Goal: Obtain resource: Download file/media

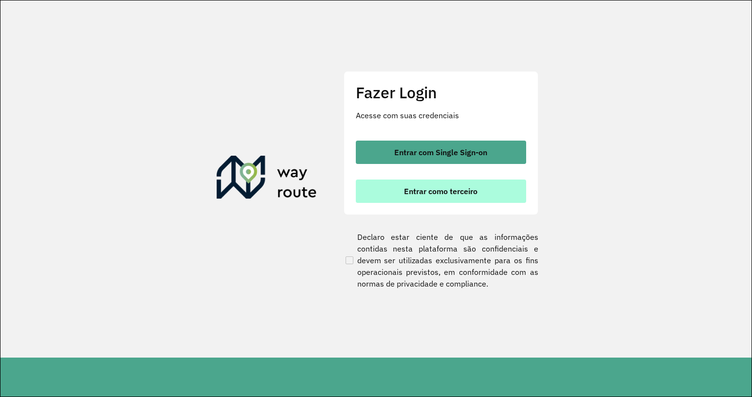
click at [426, 180] on button "Entrar como terceiro" at bounding box center [441, 191] width 170 height 23
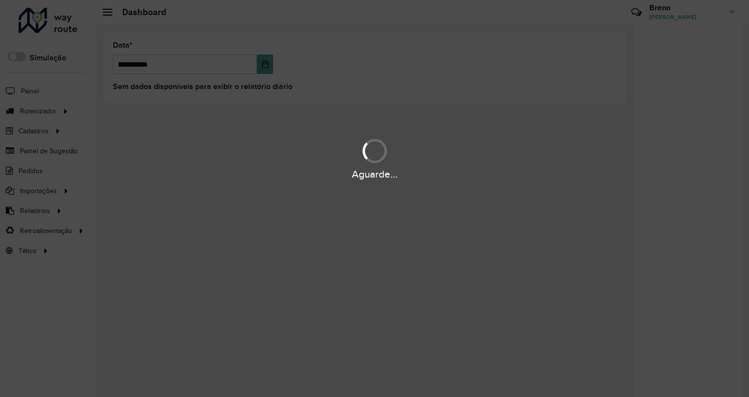
click at [617, 93] on div "Aguarde..." at bounding box center [374, 198] width 749 height 397
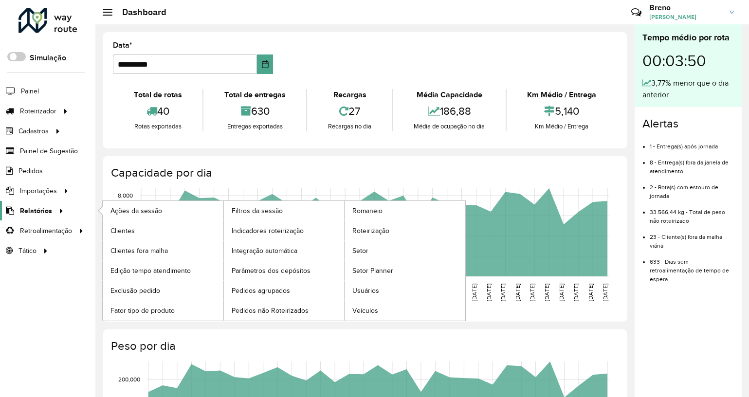
click at [49, 204] on link "Relatórios" at bounding box center [33, 210] width 67 height 19
click at [133, 231] on span "Clientes" at bounding box center [123, 231] width 26 height 10
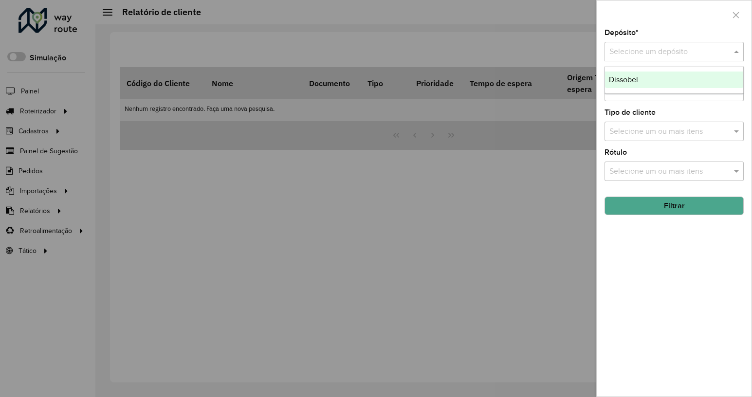
click at [704, 54] on input "text" at bounding box center [664, 52] width 110 height 12
click at [684, 83] on div "Dissobel" at bounding box center [674, 80] width 138 height 17
click at [690, 200] on button "Filtrar" at bounding box center [674, 206] width 139 height 18
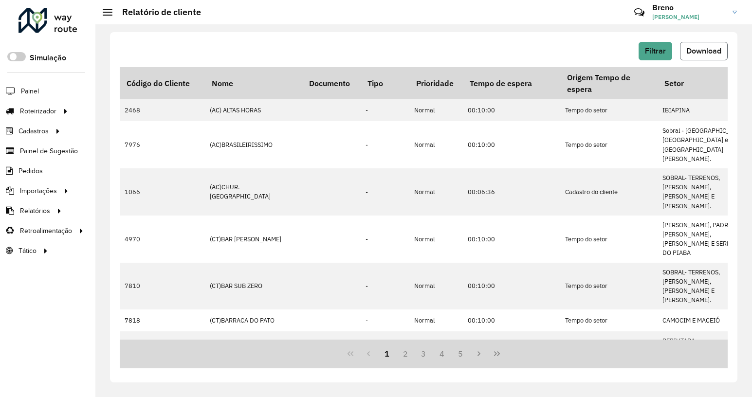
click at [716, 50] on span "Download" at bounding box center [703, 51] width 35 height 8
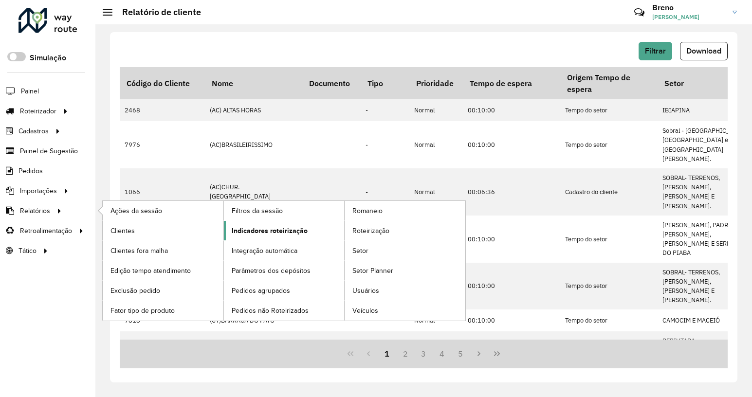
click at [244, 233] on span "Indicadores roteirização" at bounding box center [270, 231] width 76 height 10
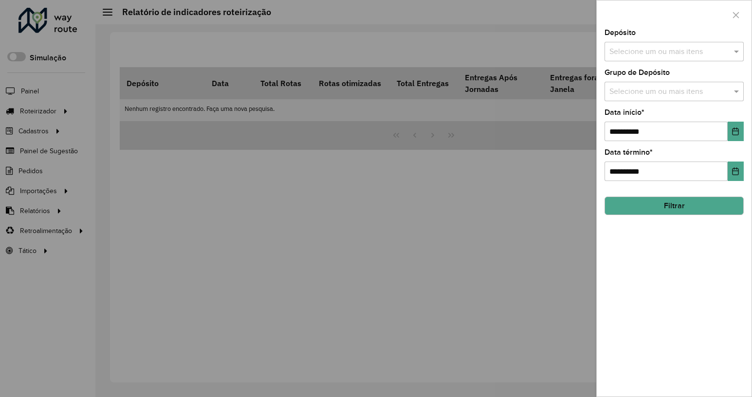
click at [727, 49] on input "text" at bounding box center [669, 52] width 125 height 12
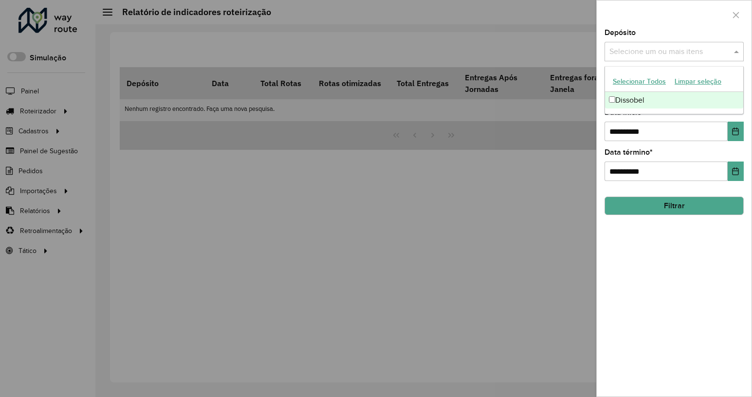
drag, startPoint x: 670, startPoint y: 96, endPoint x: 630, endPoint y: 112, distance: 42.8
click at [670, 97] on div "Dissobel" at bounding box center [674, 100] width 138 height 17
click at [616, 131] on input "**********" at bounding box center [666, 131] width 123 height 19
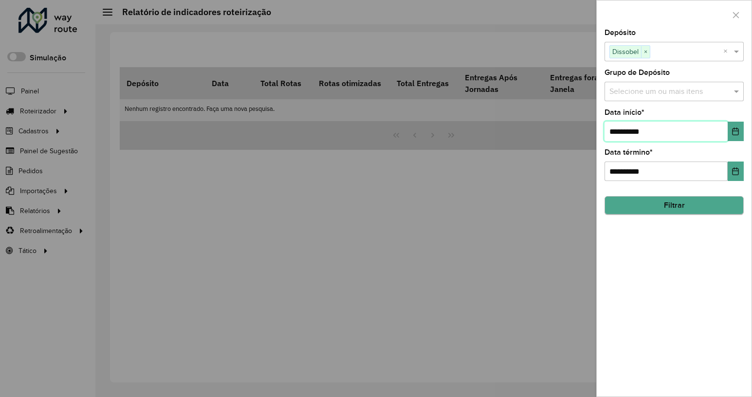
type input "**********"
click at [696, 202] on button "Filtrar" at bounding box center [674, 206] width 139 height 18
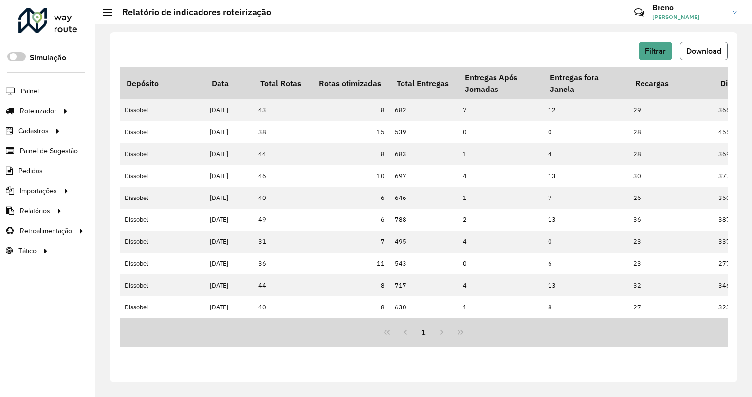
click at [702, 52] on span "Download" at bounding box center [703, 51] width 35 height 8
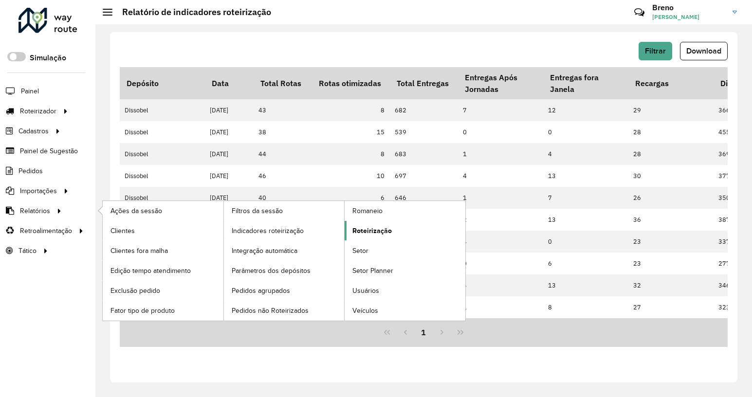
click at [394, 230] on link "Roteirização" at bounding box center [405, 230] width 121 height 19
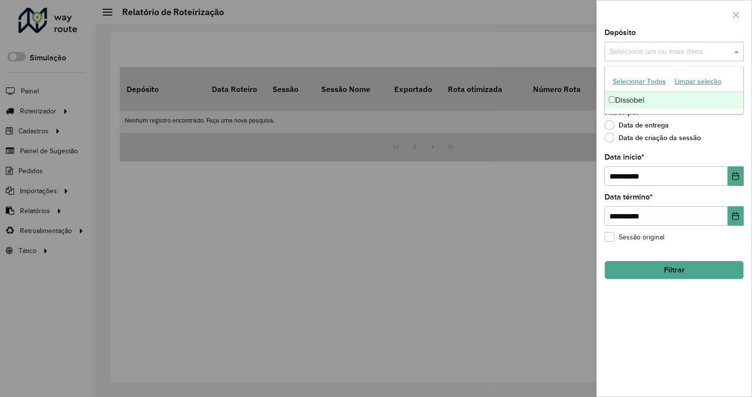
click at [683, 54] on input "text" at bounding box center [669, 52] width 125 height 12
click at [670, 94] on div "Dissobel" at bounding box center [674, 100] width 138 height 17
click at [619, 176] on input "**********" at bounding box center [666, 175] width 123 height 19
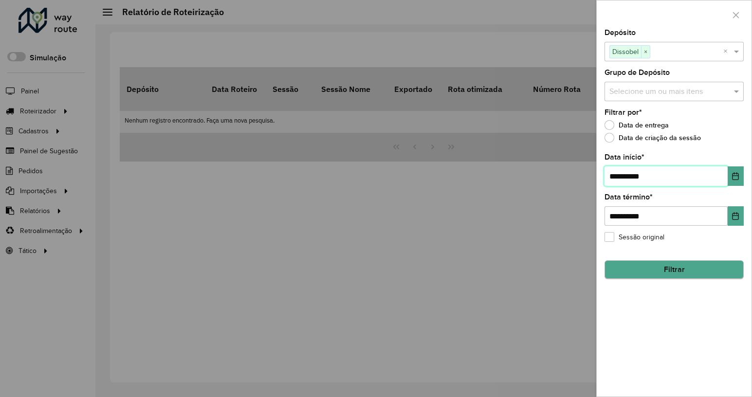
type input "**********"
click at [641, 265] on button "Filtrar" at bounding box center [674, 270] width 139 height 18
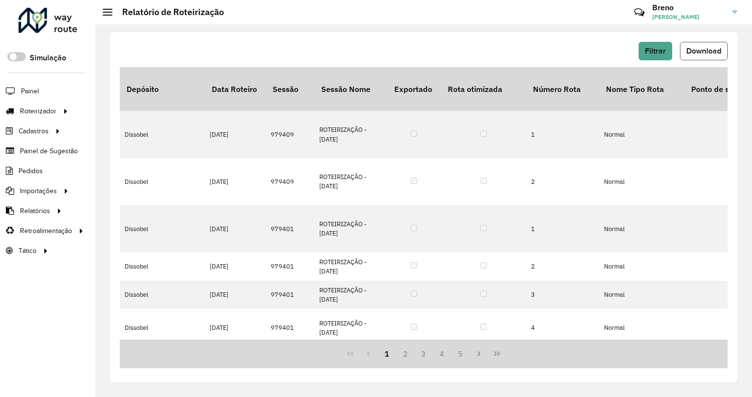
click at [687, 52] on span "Download" at bounding box center [703, 51] width 35 height 8
click at [36, 168] on span "Pedidos" at bounding box center [30, 171] width 25 height 10
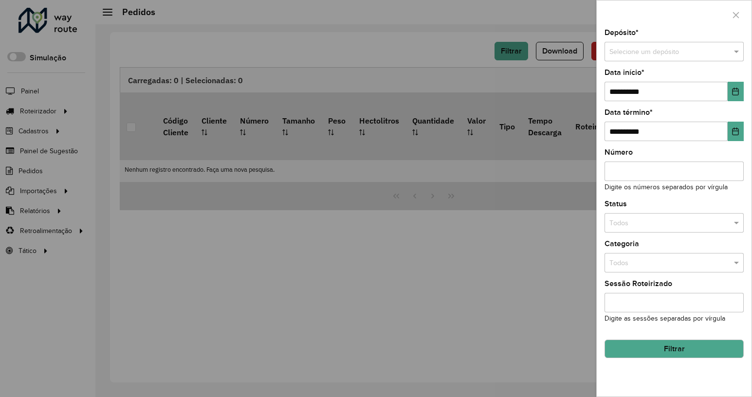
click at [669, 54] on input "text" at bounding box center [664, 52] width 110 height 11
click at [650, 81] on div "Dissobel" at bounding box center [674, 80] width 138 height 16
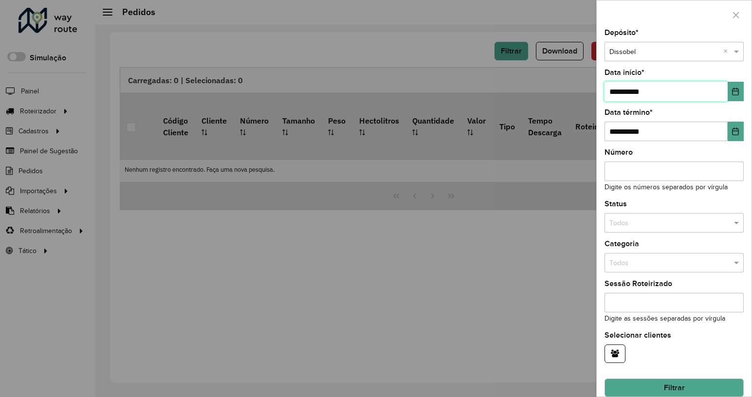
click at [618, 91] on input "**********" at bounding box center [666, 91] width 123 height 19
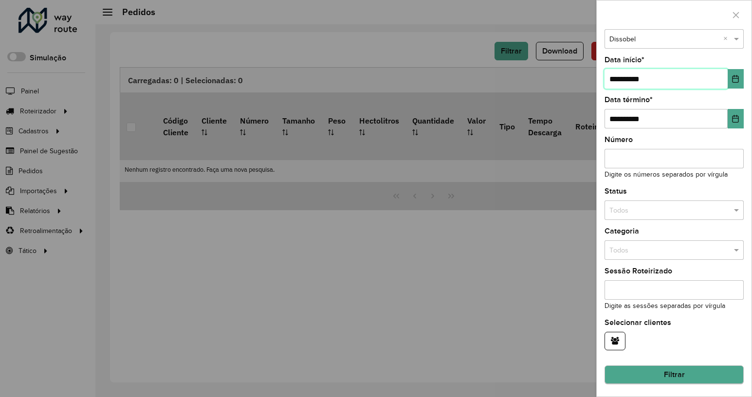
type input "**********"
click at [696, 371] on button "Filtrar" at bounding box center [674, 375] width 139 height 18
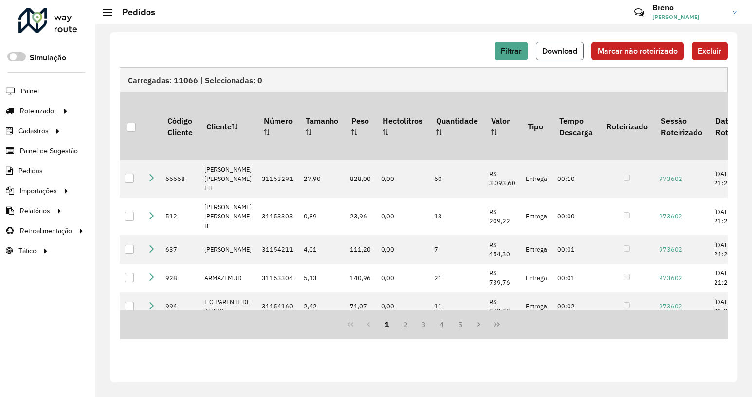
click at [551, 47] on span "Download" at bounding box center [559, 51] width 35 height 8
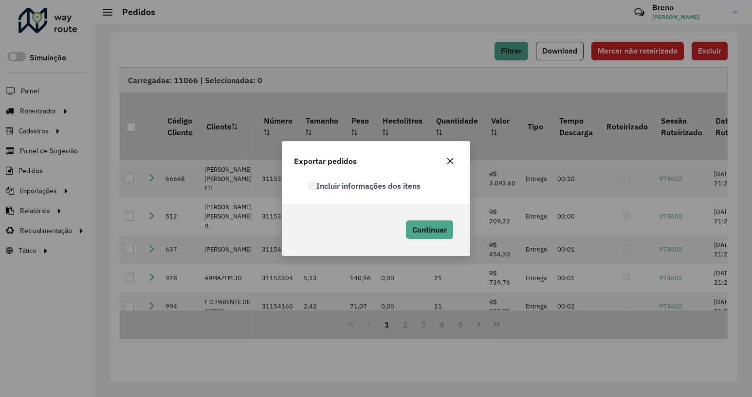
click at [315, 182] on label "Incluir informações dos itens" at bounding box center [365, 186] width 112 height 12
click at [415, 233] on span "Continuar" at bounding box center [429, 230] width 35 height 10
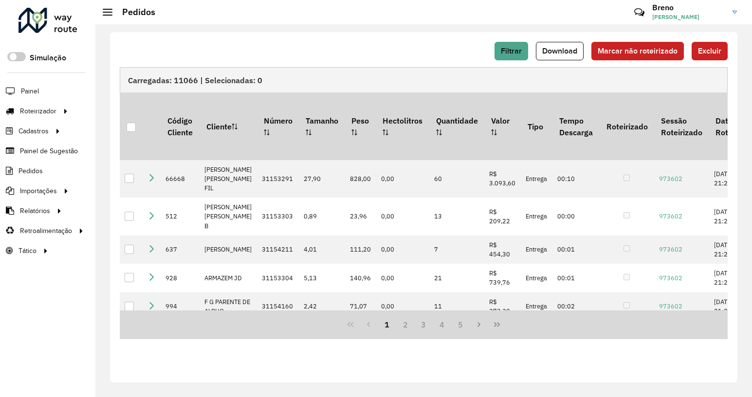
click at [332, 52] on div "Filtrar Download Marcar não roteirizado Excluir" at bounding box center [424, 51] width 608 height 18
